Goal: Transaction & Acquisition: Subscribe to service/newsletter

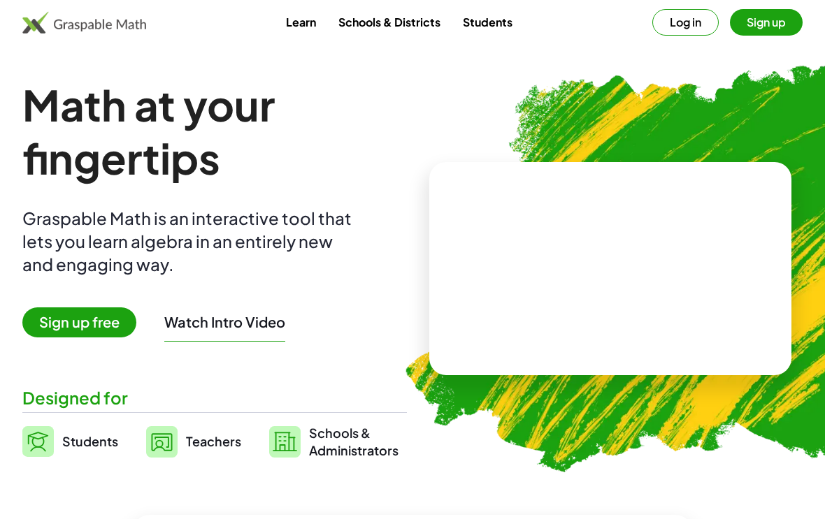
click at [78, 327] on span "Sign up free" at bounding box center [79, 323] width 114 height 30
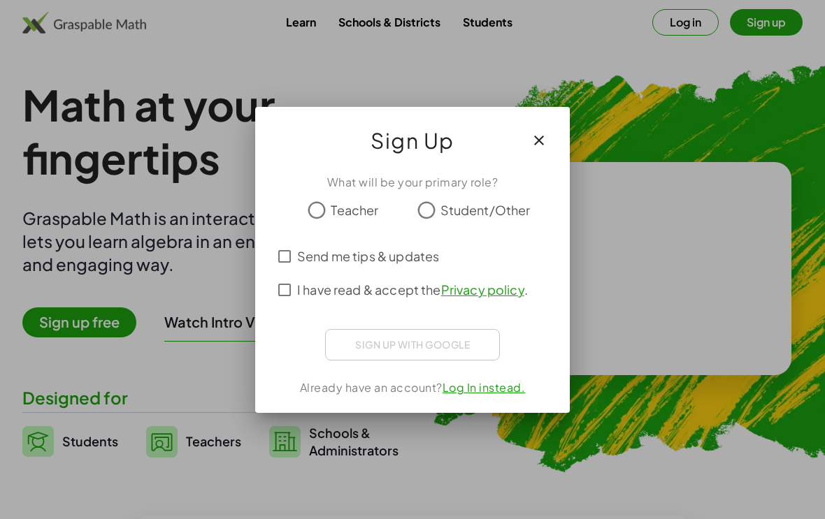
click at [542, 136] on icon "button" at bounding box center [539, 140] width 17 height 17
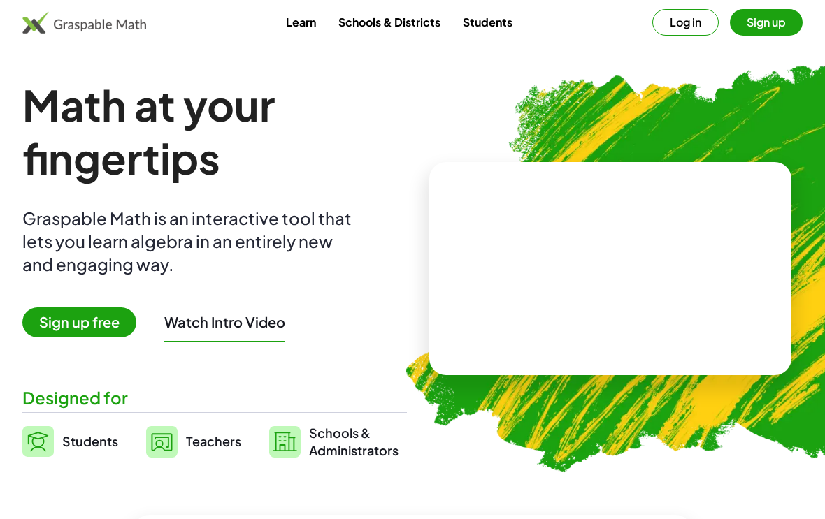
click at [389, 23] on link "Schools & Districts" at bounding box center [389, 22] width 124 height 26
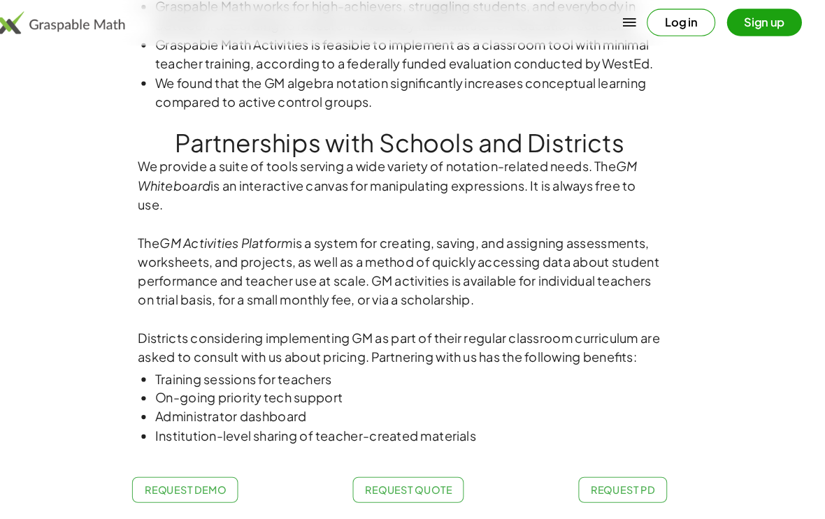
scroll to position [863, 0]
click at [743, 27] on button "Sign up" at bounding box center [766, 22] width 73 height 27
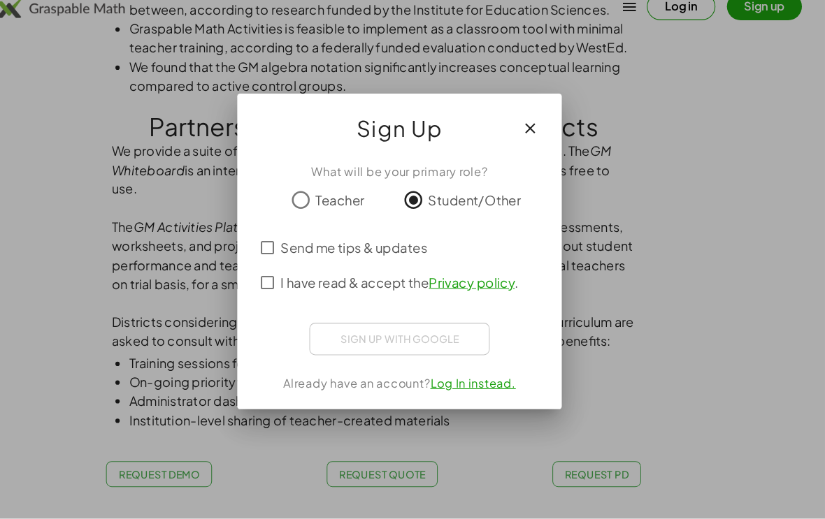
click at [378, 329] on div "Sign up with Google" at bounding box center [412, 344] width 175 height 31
click at [410, 340] on div "Sign up with Google" at bounding box center [412, 344] width 175 height 31
click at [531, 132] on icon "button" at bounding box center [539, 140] width 17 height 17
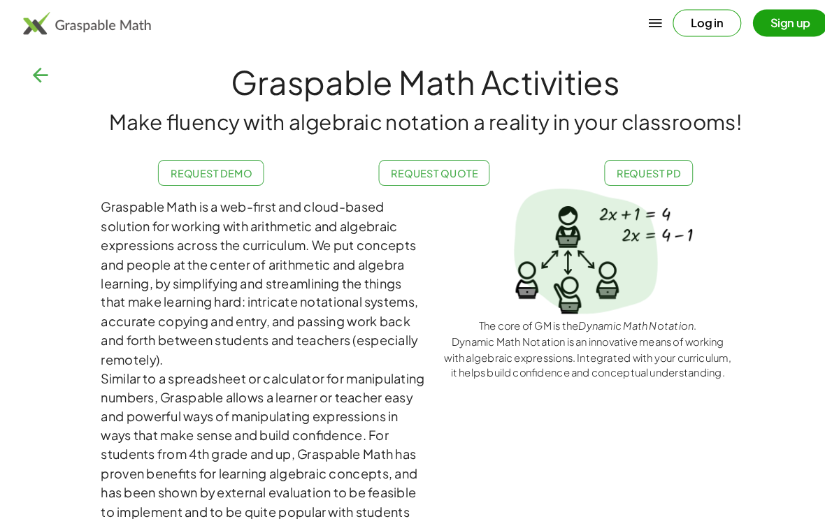
click at [70, 29] on img at bounding box center [84, 22] width 124 height 22
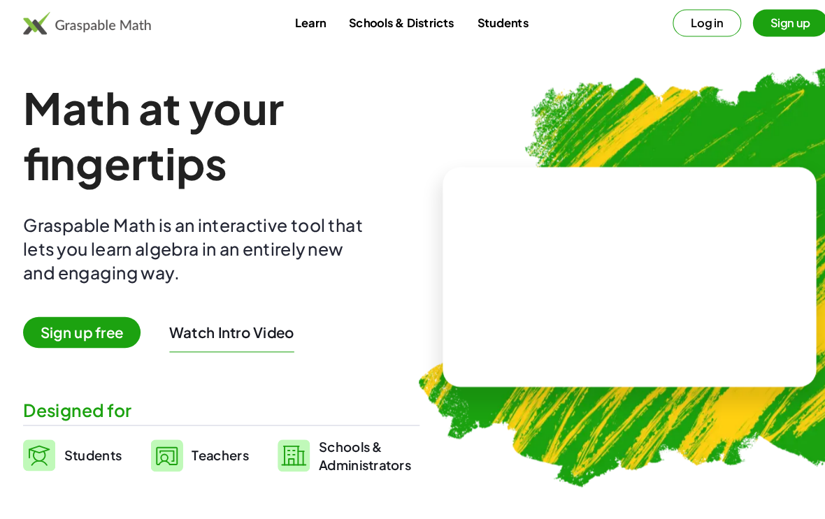
click at [50, 24] on img at bounding box center [84, 22] width 124 height 22
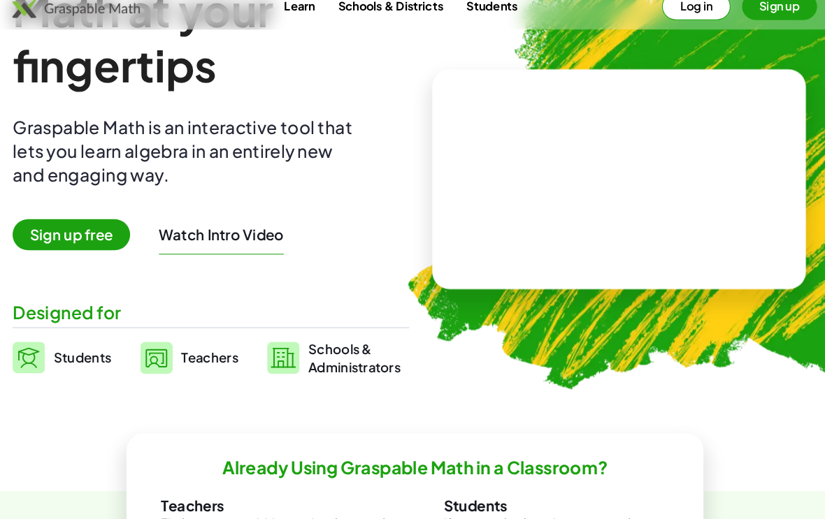
click at [506, 239] on video at bounding box center [611, 189] width 210 height 105
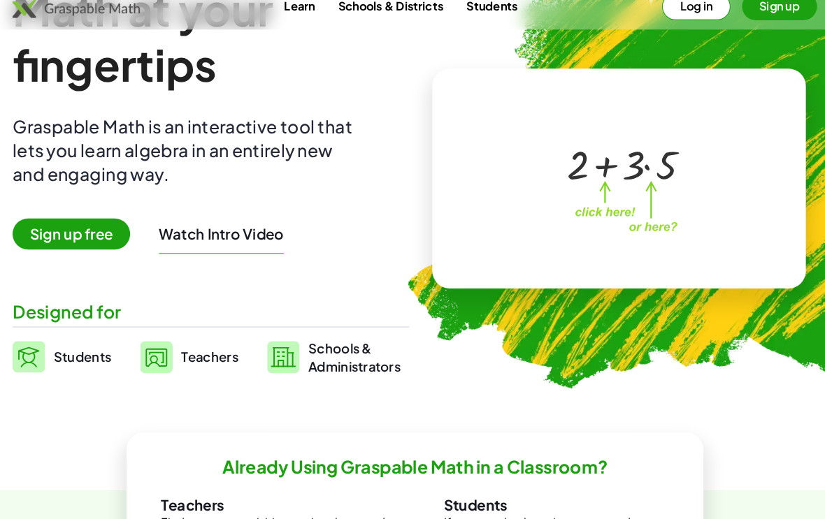
click at [466, 236] on div "+ 2 + · 3 · 5 ×" at bounding box center [610, 189] width 362 height 213
click at [399, 294] on img at bounding box center [680, 183] width 600 height 506
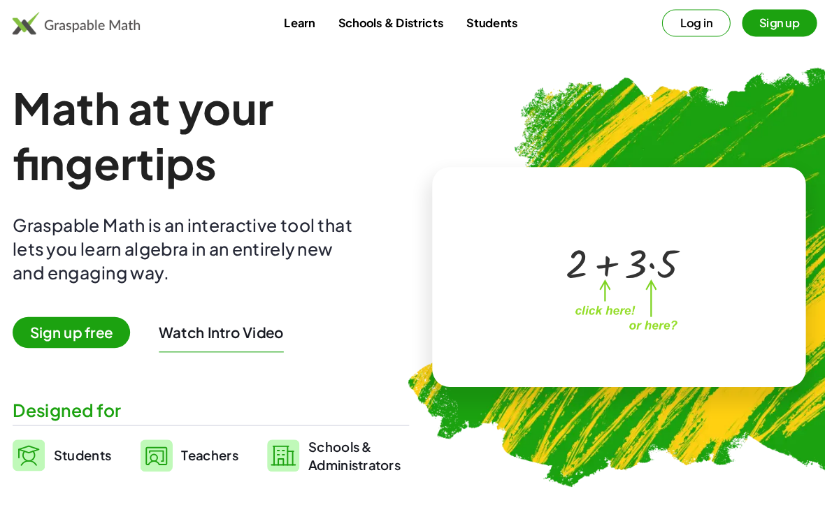
click at [287, 34] on link "Learn" at bounding box center [301, 22] width 52 height 26
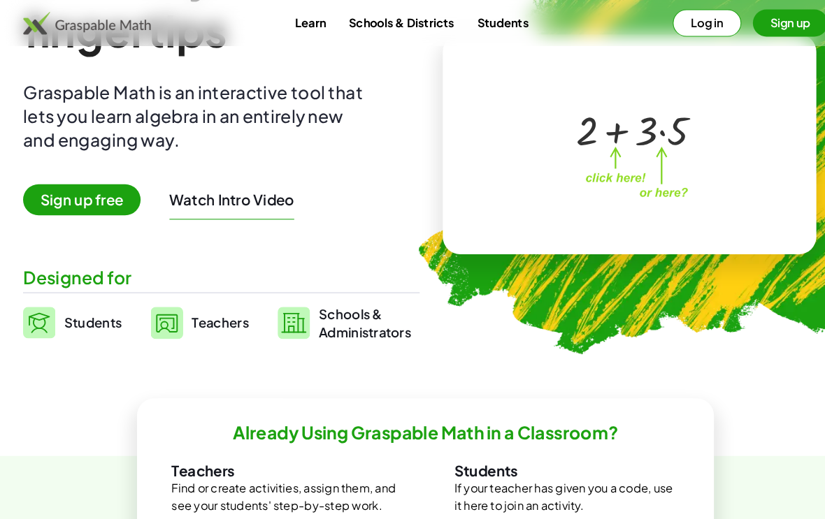
scroll to position [130, 0]
